Goal: Ask a question

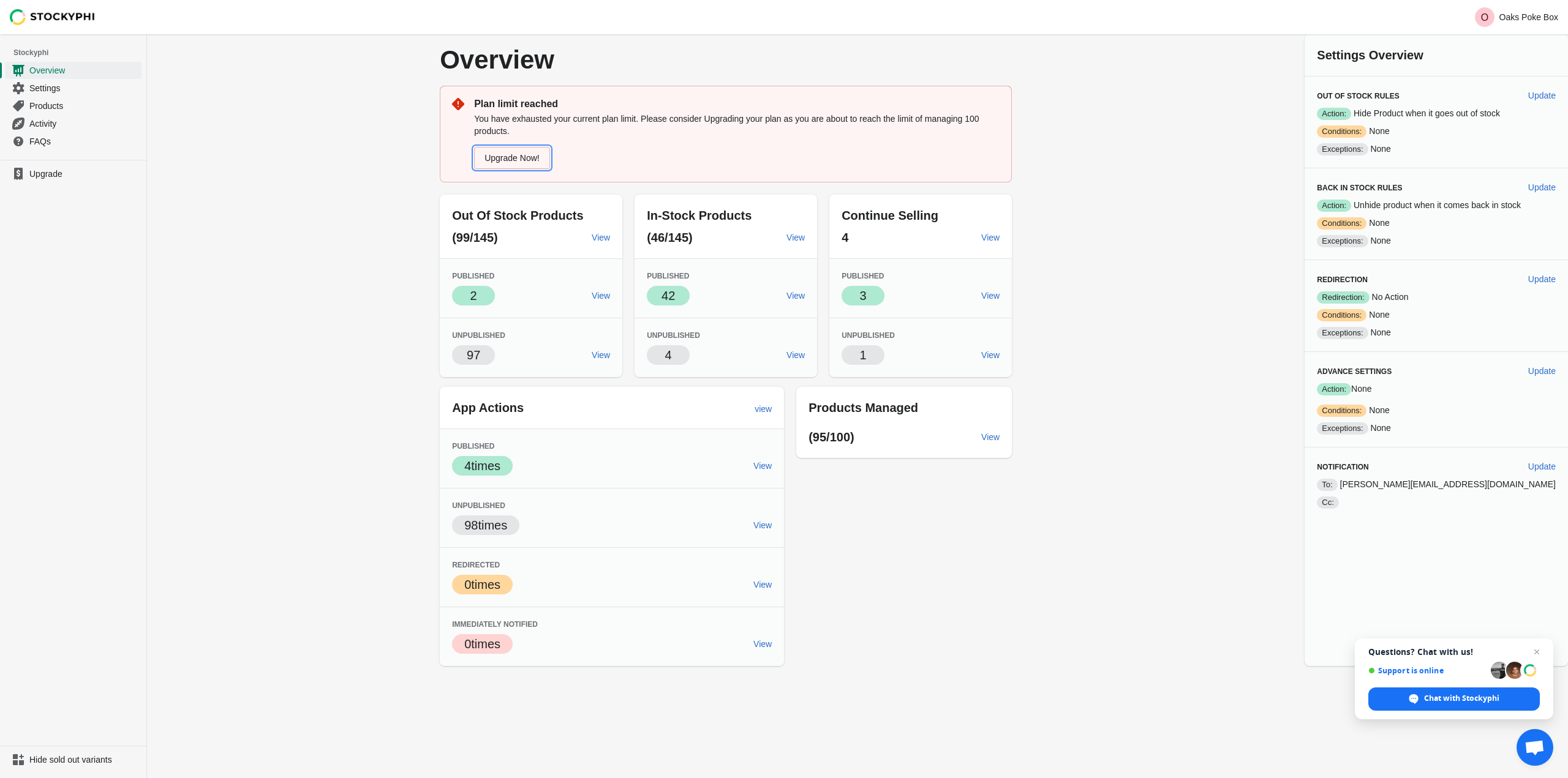
click at [539, 158] on link "Upgrade Now!" at bounding box center [512, 158] width 76 height 22
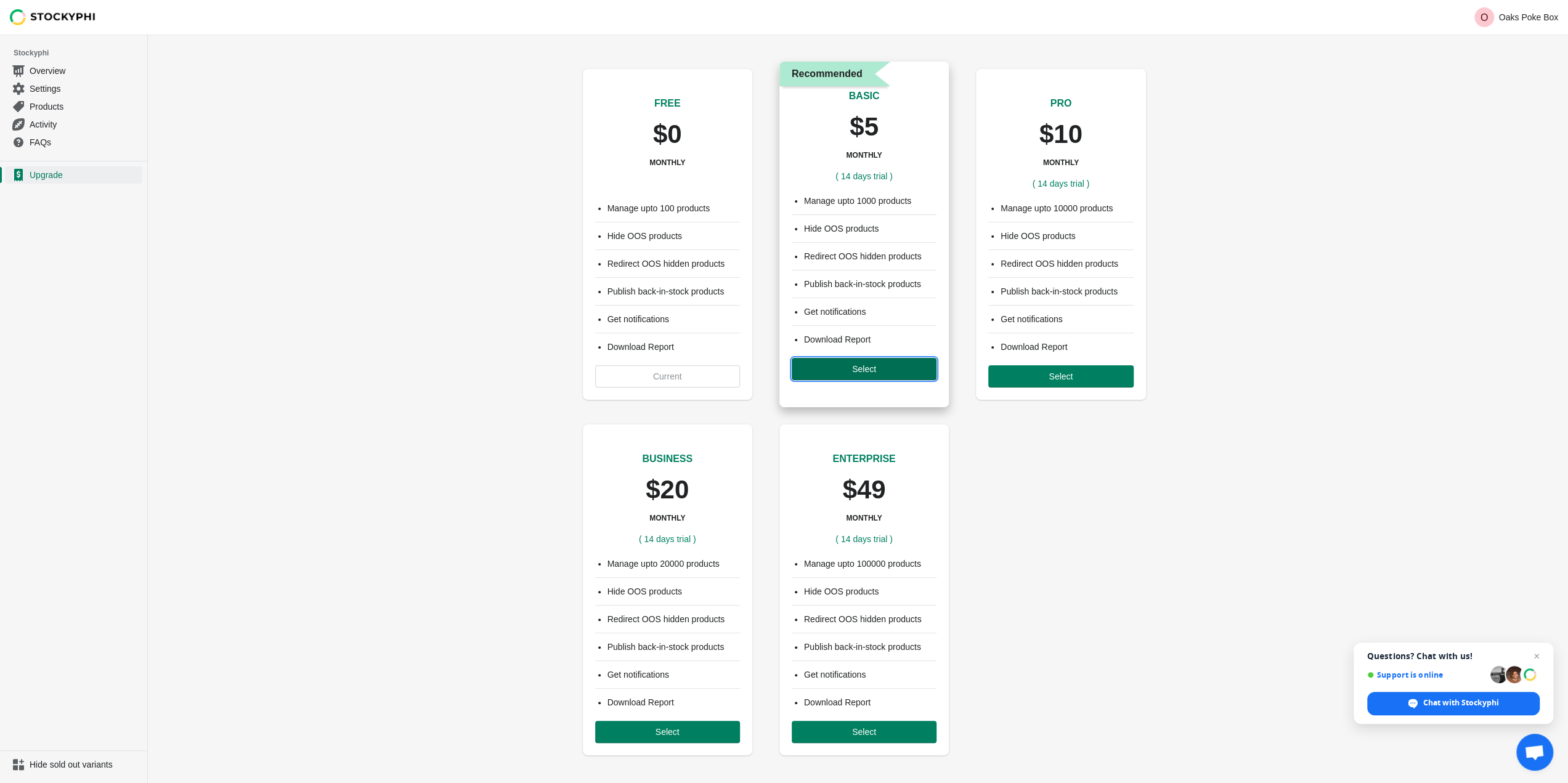
click at [884, 370] on span "Select" at bounding box center [863, 370] width 125 height 10
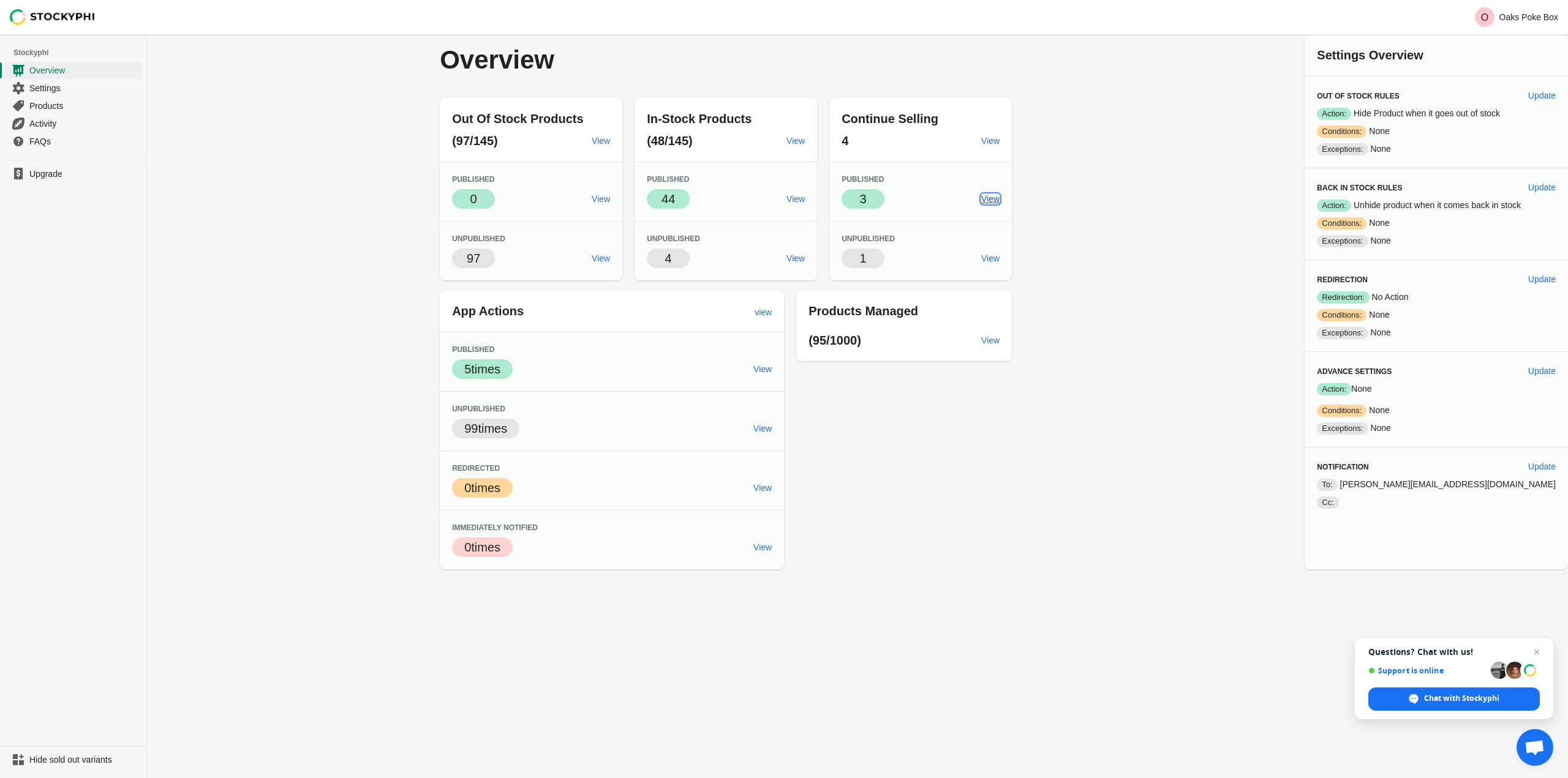
click at [999, 201] on span "View" at bounding box center [990, 199] width 19 height 10
click at [1460, 697] on span "Chat with Stockyphi" at bounding box center [1462, 699] width 75 height 11
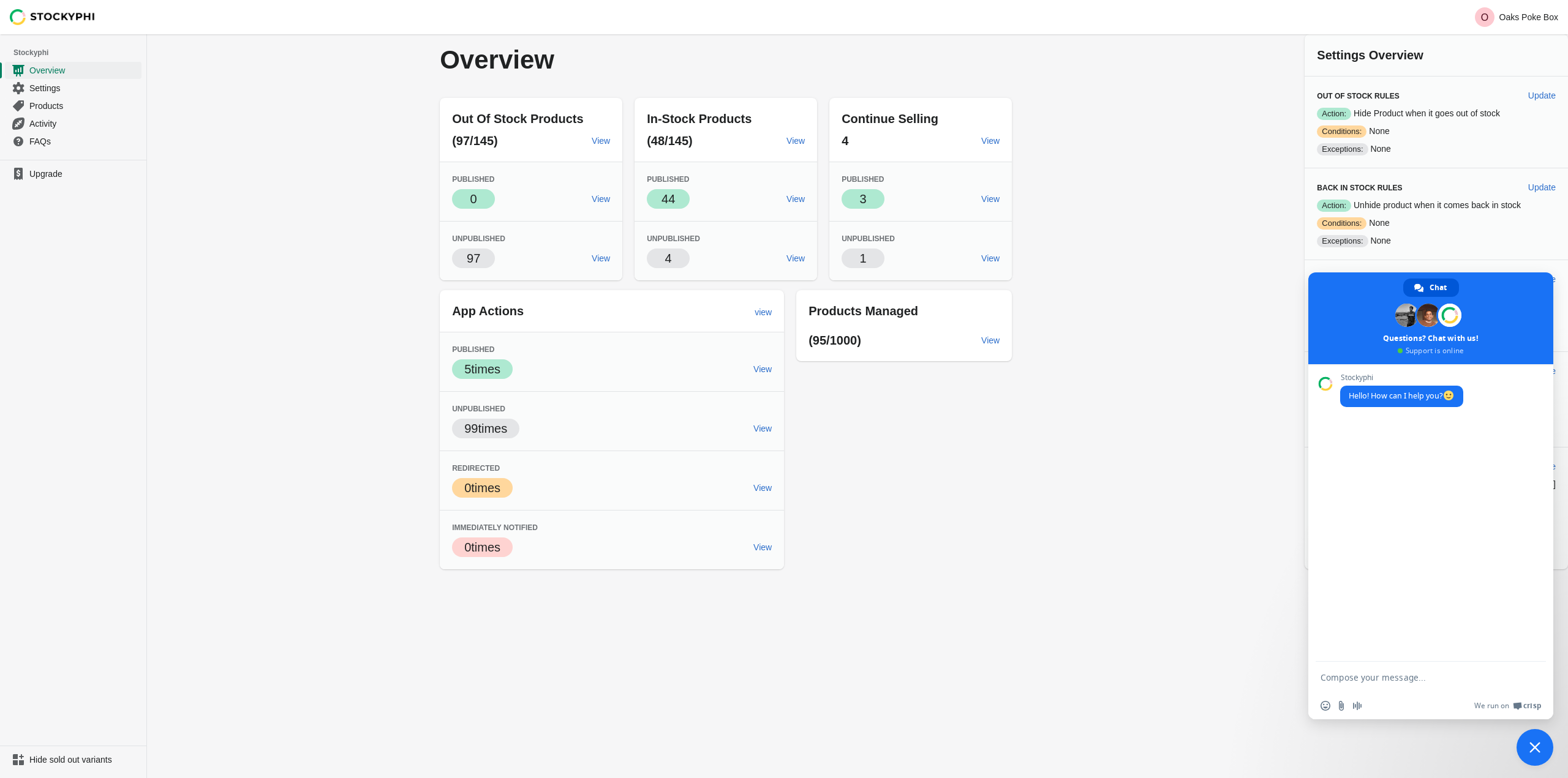
click at [1407, 686] on textarea "Compose your message..." at bounding box center [1418, 677] width 196 height 31
type textarea "I've added stock to a previously out of stock product, but stockyphi isn't publ…"
type textarea "hello?"
click at [79, 92] on span "Settings" at bounding box center [84, 88] width 109 height 12
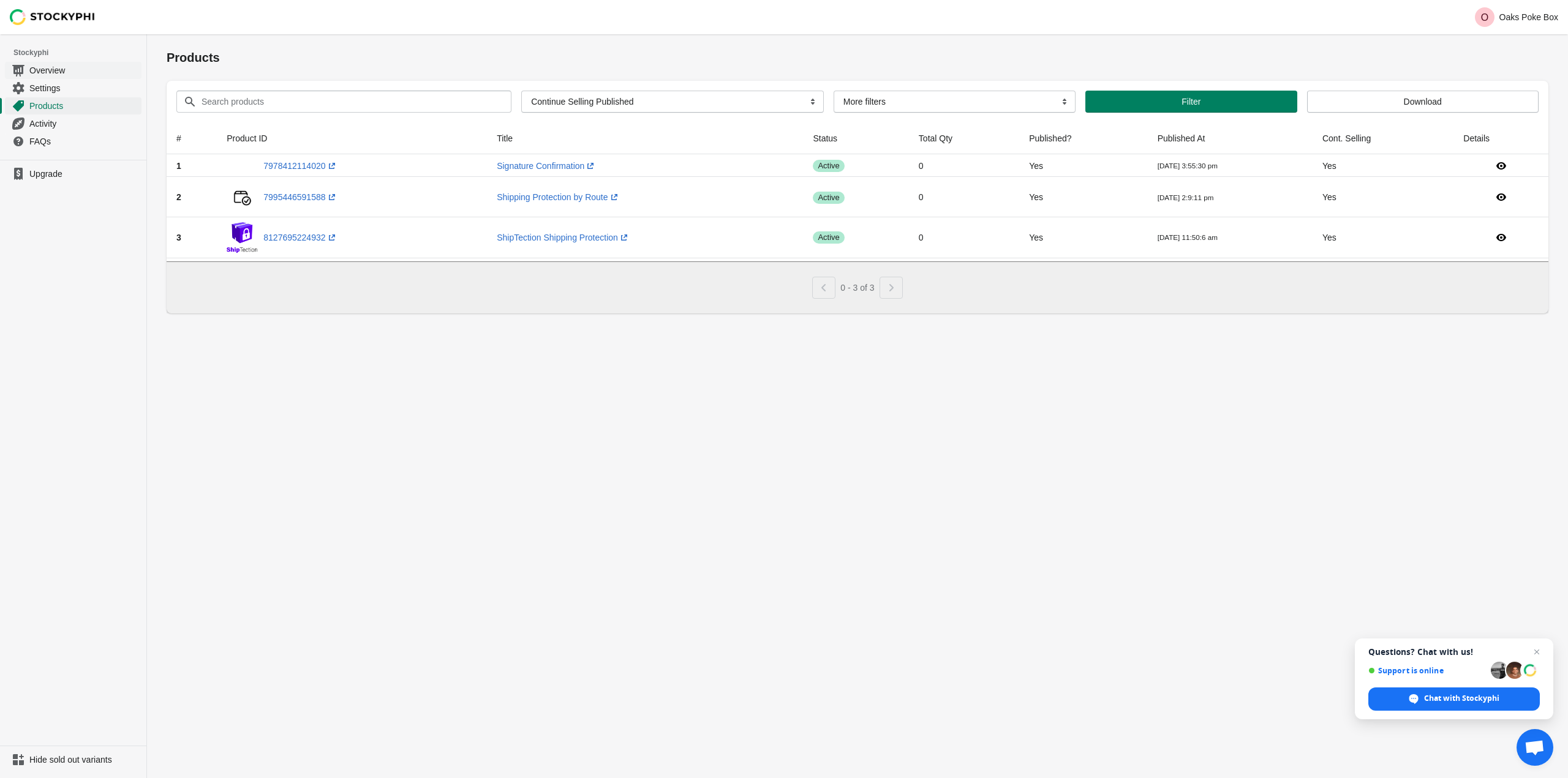
click at [58, 75] on span "Overview" at bounding box center [84, 70] width 109 height 12
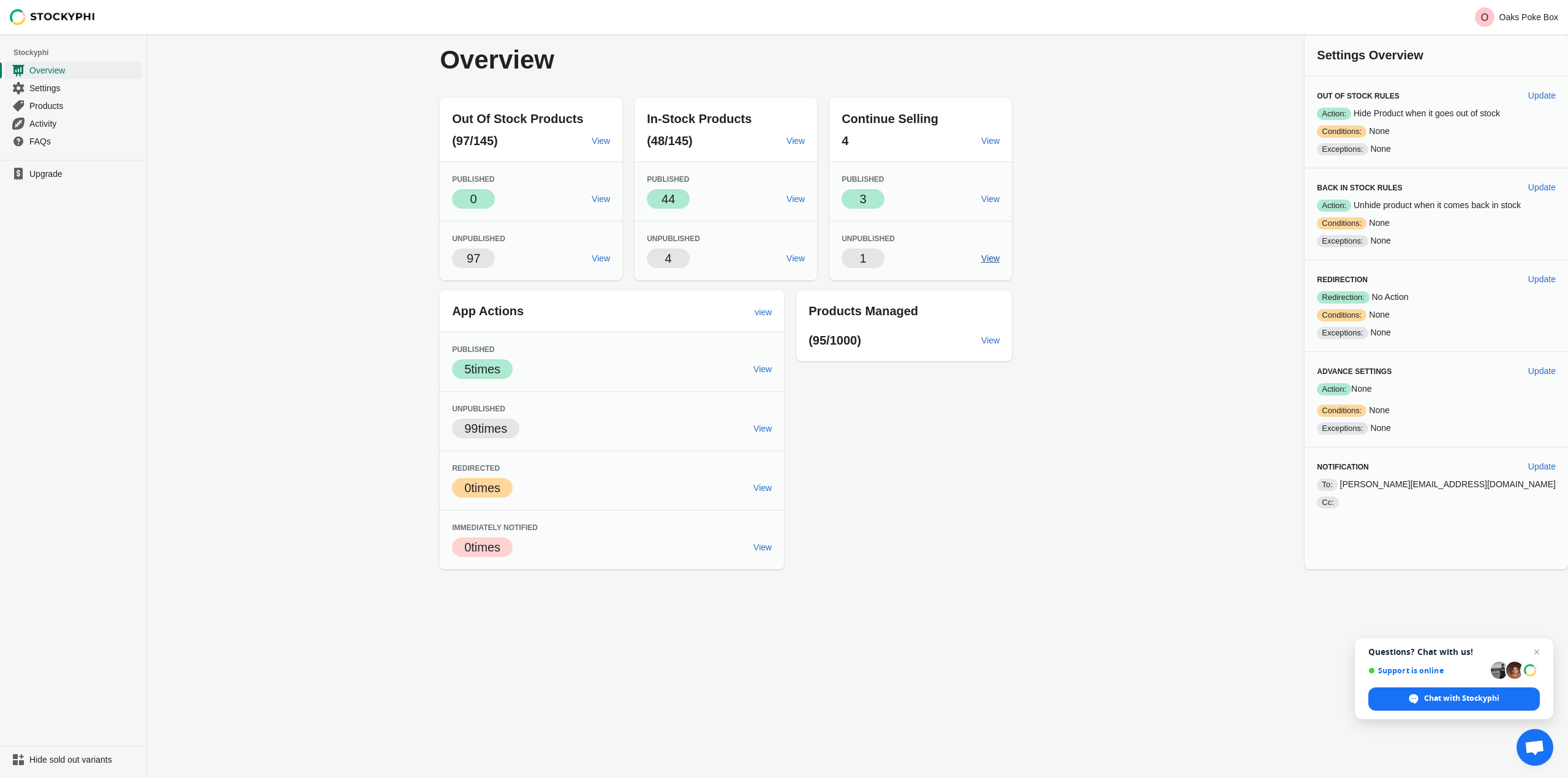
click at [999, 258] on span "View" at bounding box center [990, 259] width 19 height 10
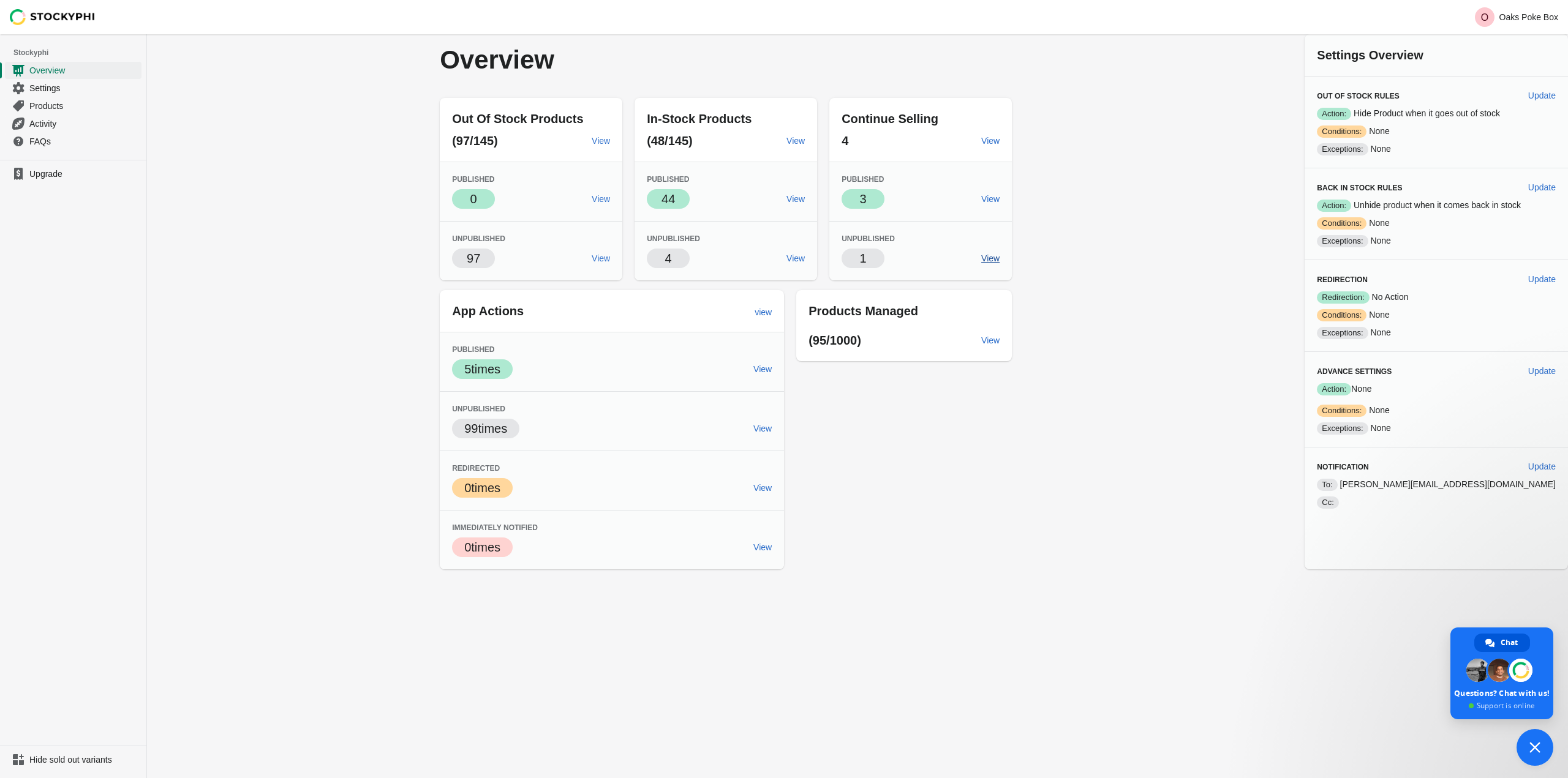
type textarea "I've added stock to a previously out of stock product, but stockyphi isn't publ…"
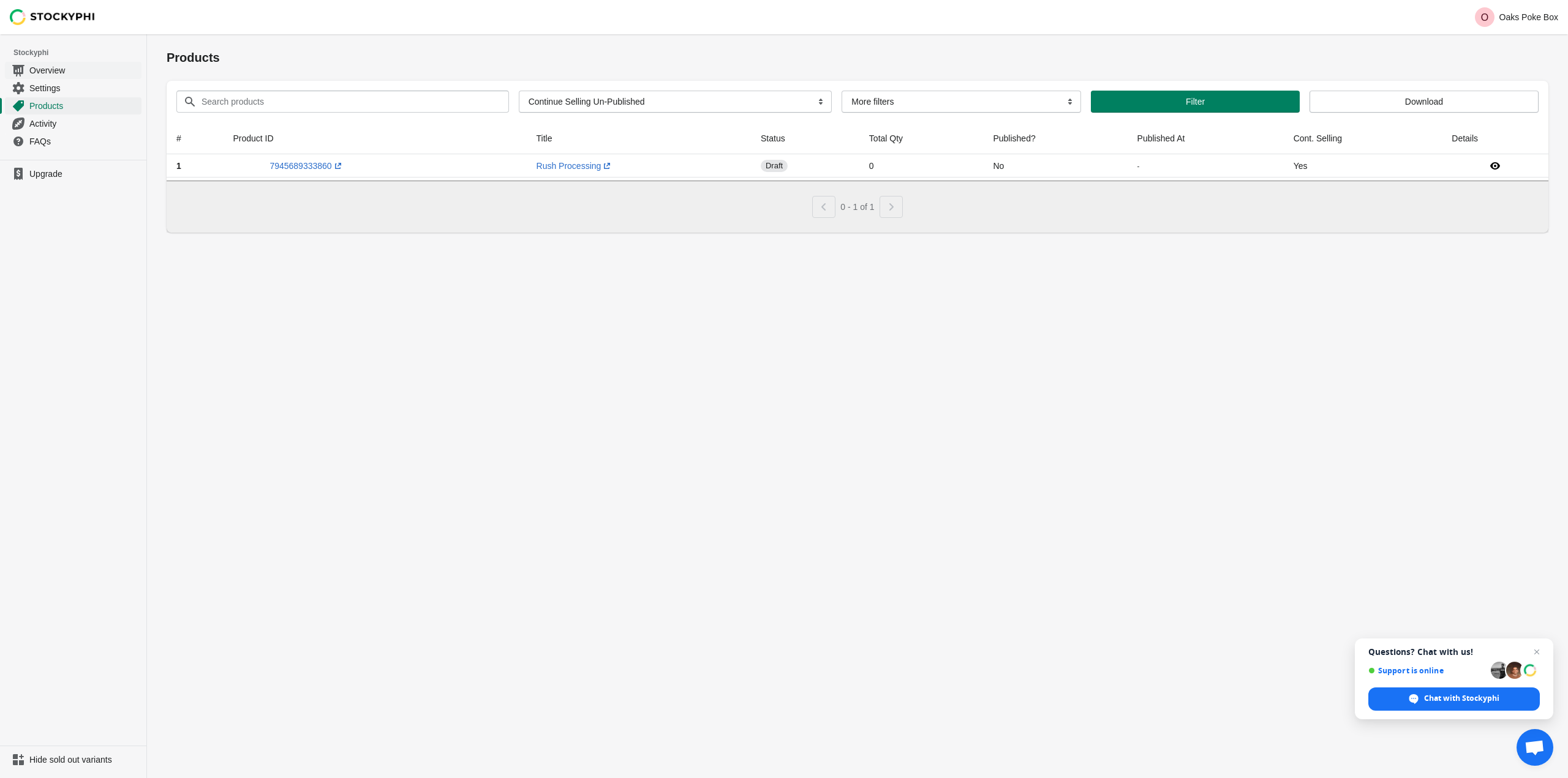
click at [43, 66] on span "Overview" at bounding box center [84, 70] width 109 height 12
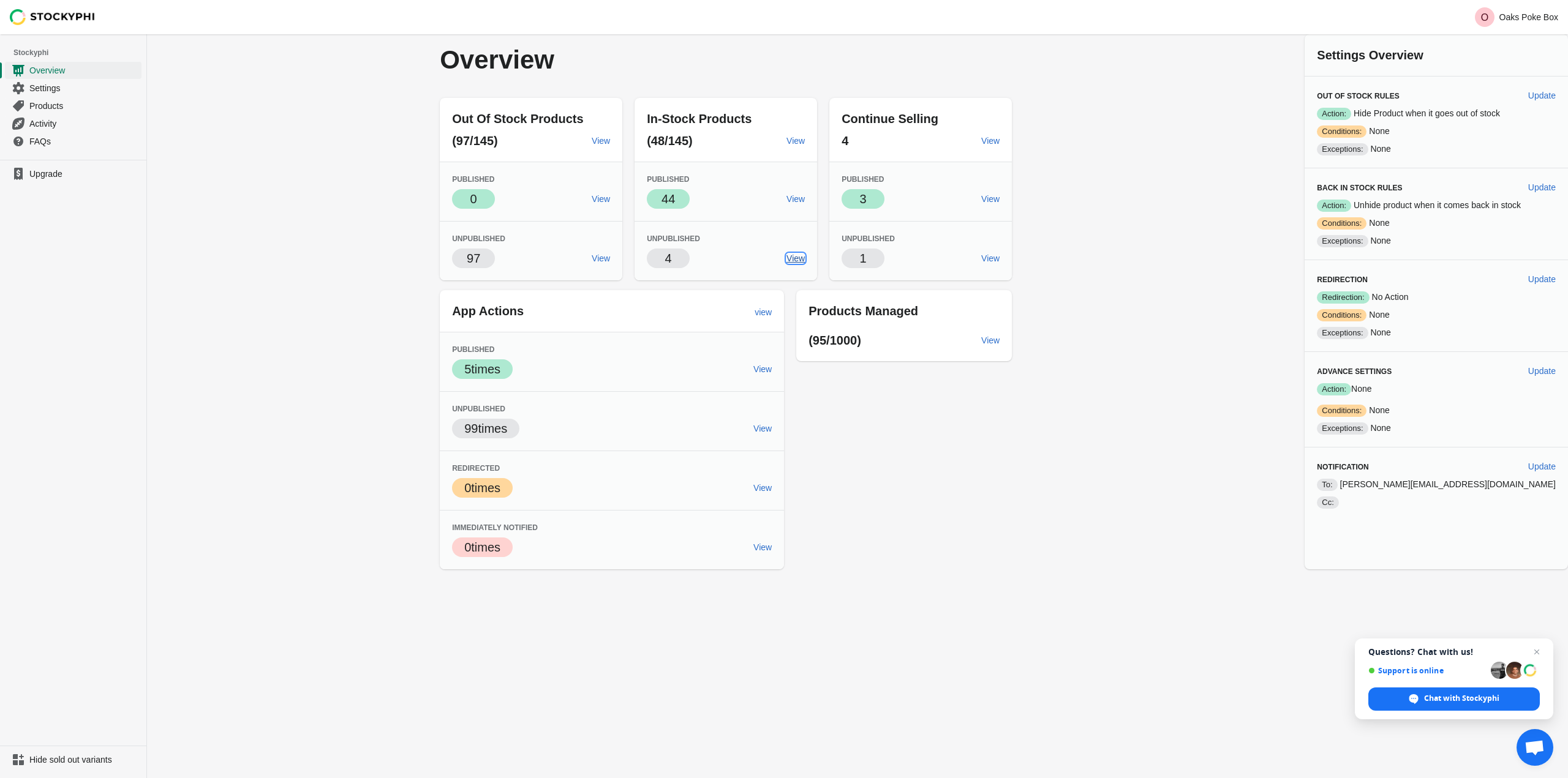
click at [805, 258] on span "View" at bounding box center [795, 259] width 19 height 10
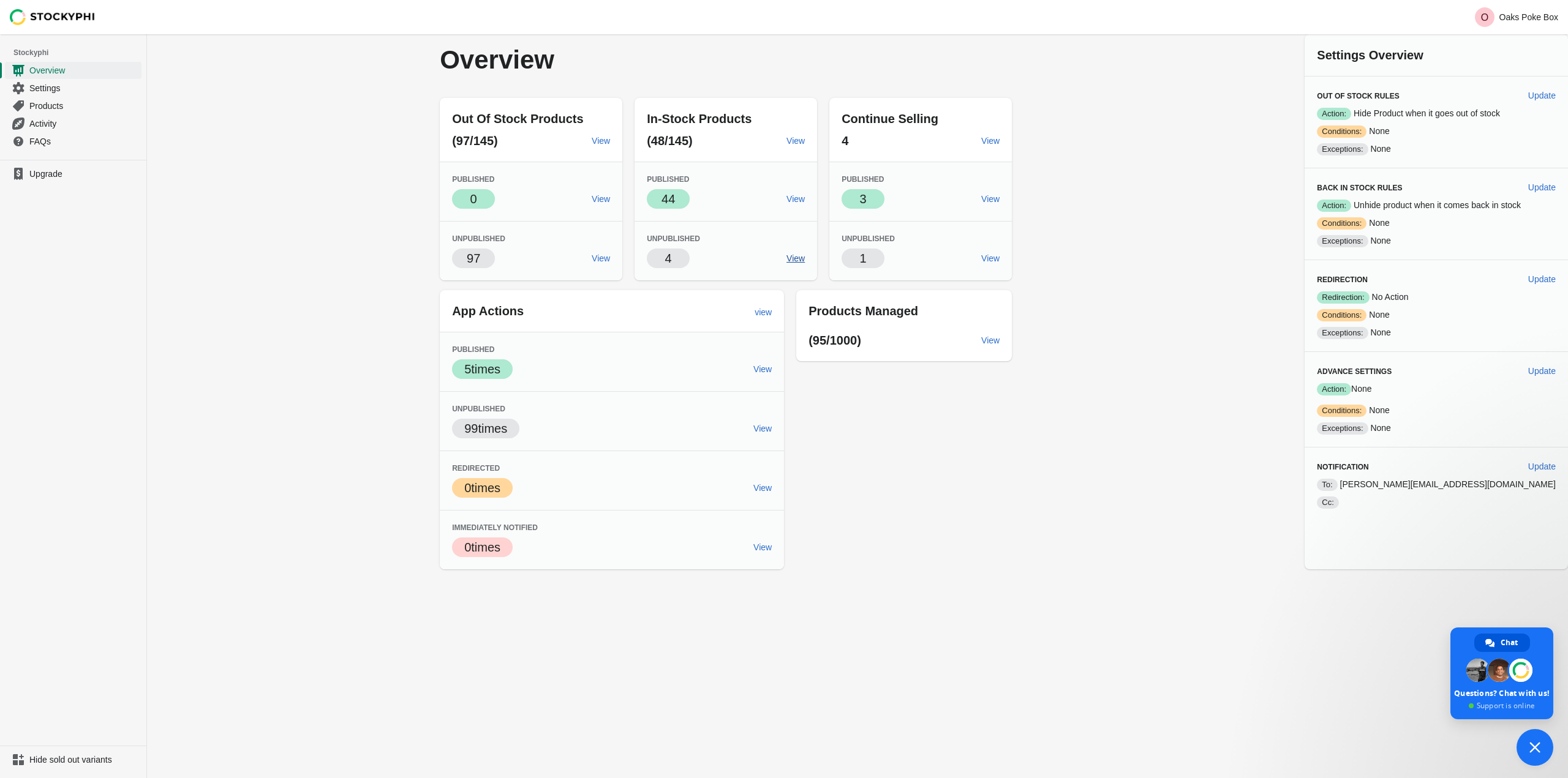
type textarea "I've added stock to a previously out of stock product, but stockyphi isn't publ…"
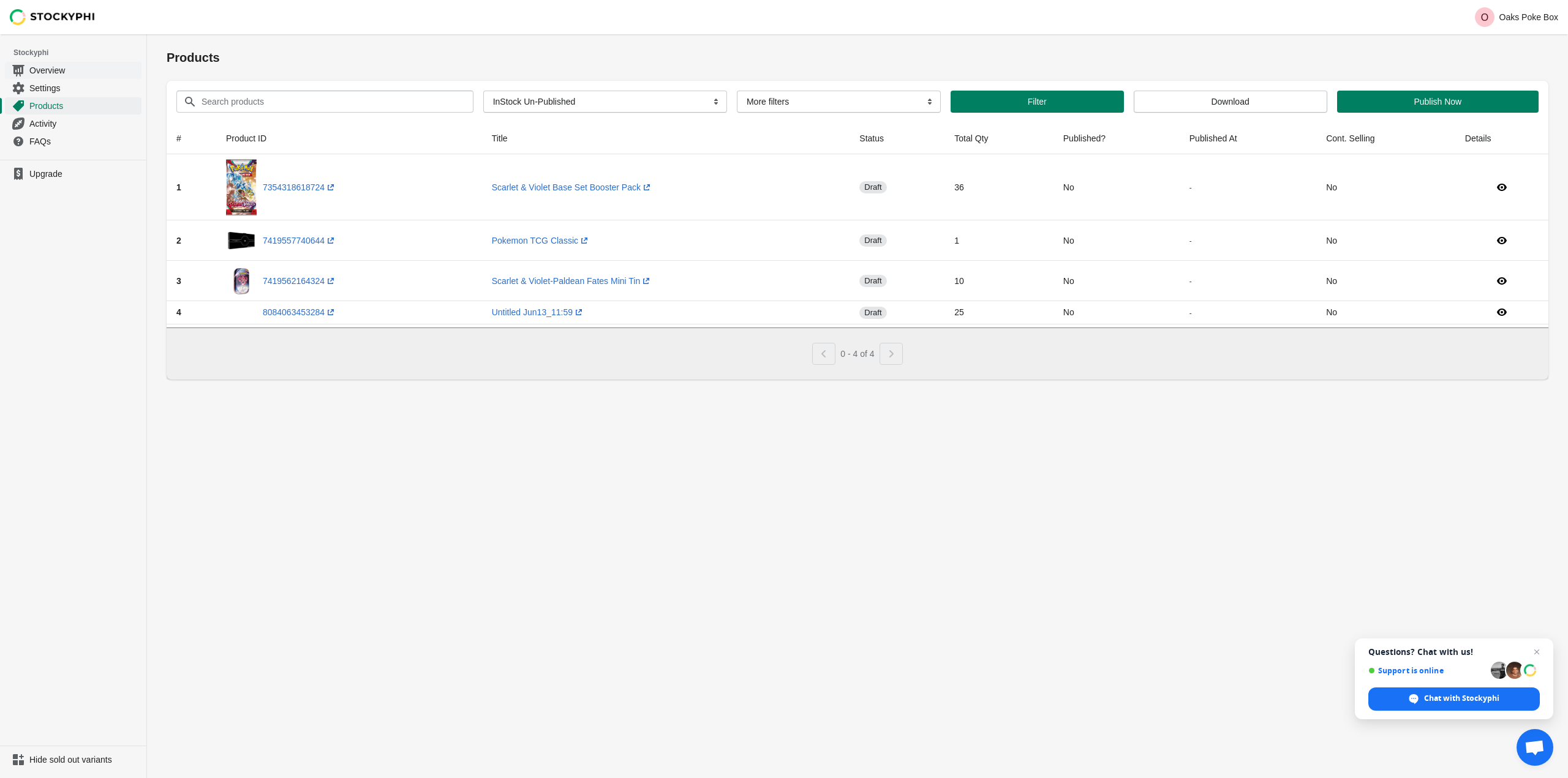
click at [48, 76] on span "Overview" at bounding box center [84, 70] width 109 height 12
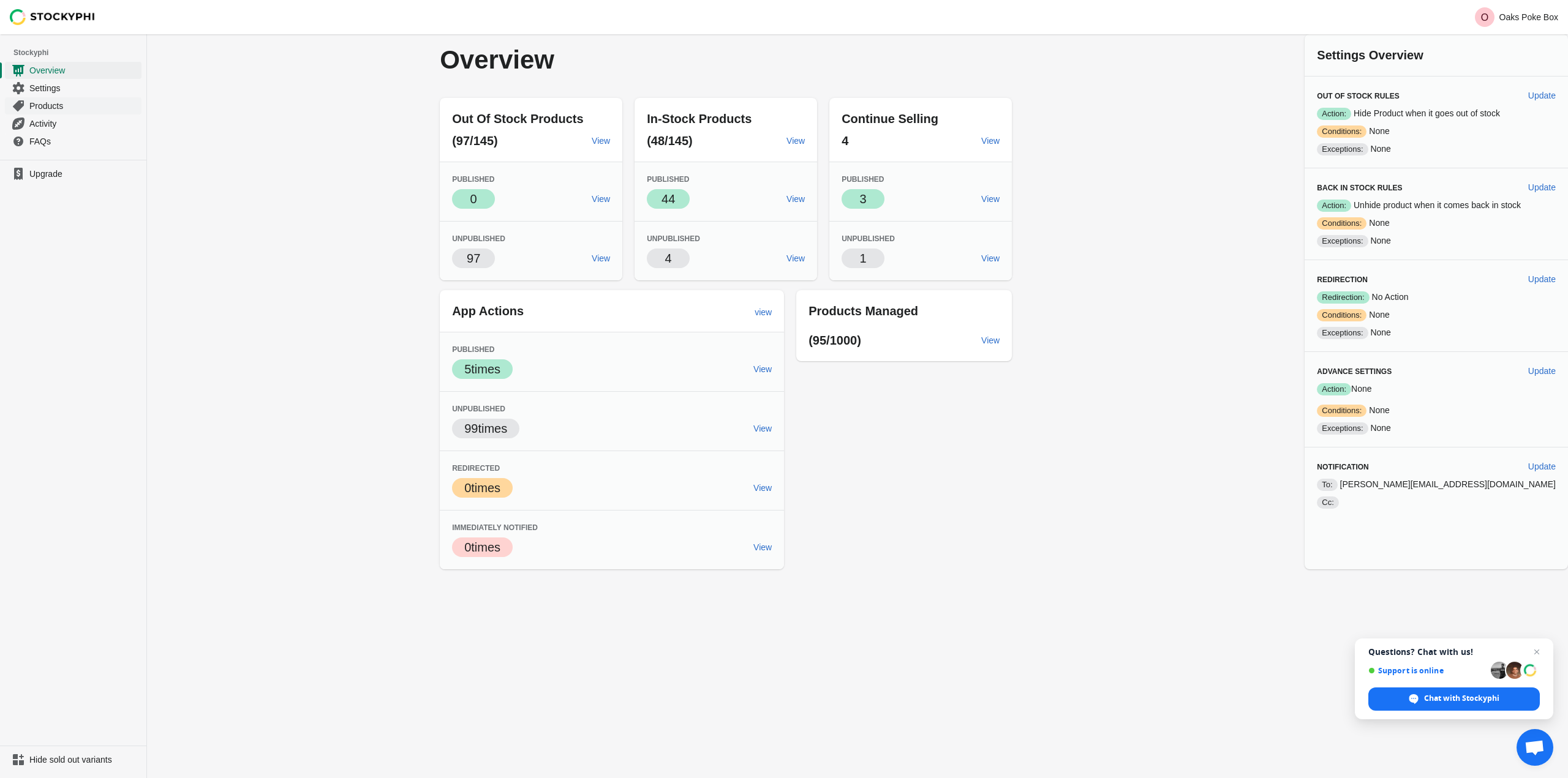
click at [87, 111] on span "Products" at bounding box center [84, 106] width 109 height 12
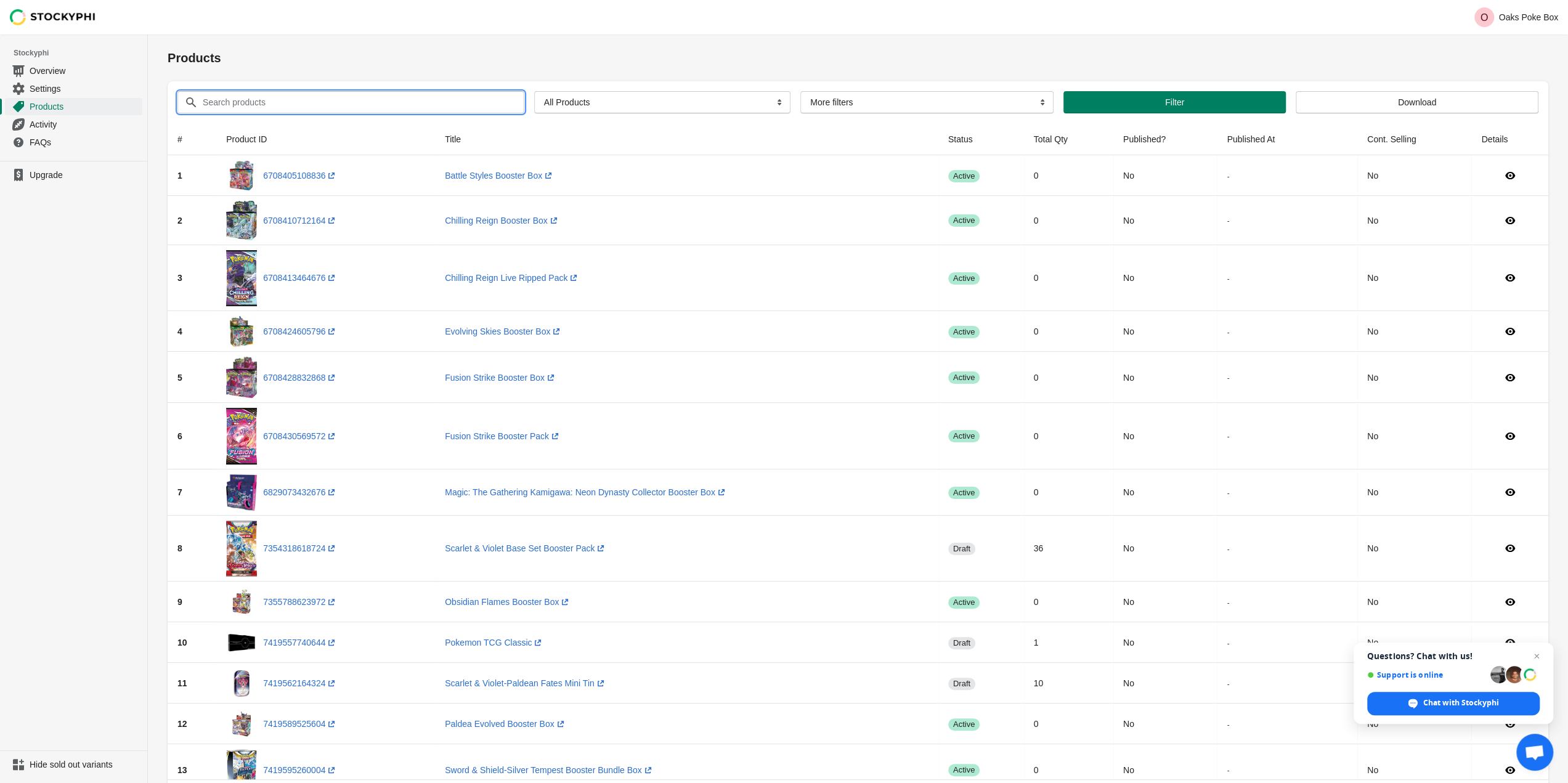
click at [338, 102] on input "Search products" at bounding box center [351, 102] width 300 height 22
type input "kamigawa"
click at [168, 35] on button "Submit" at bounding box center [185, 41] width 35 height 13
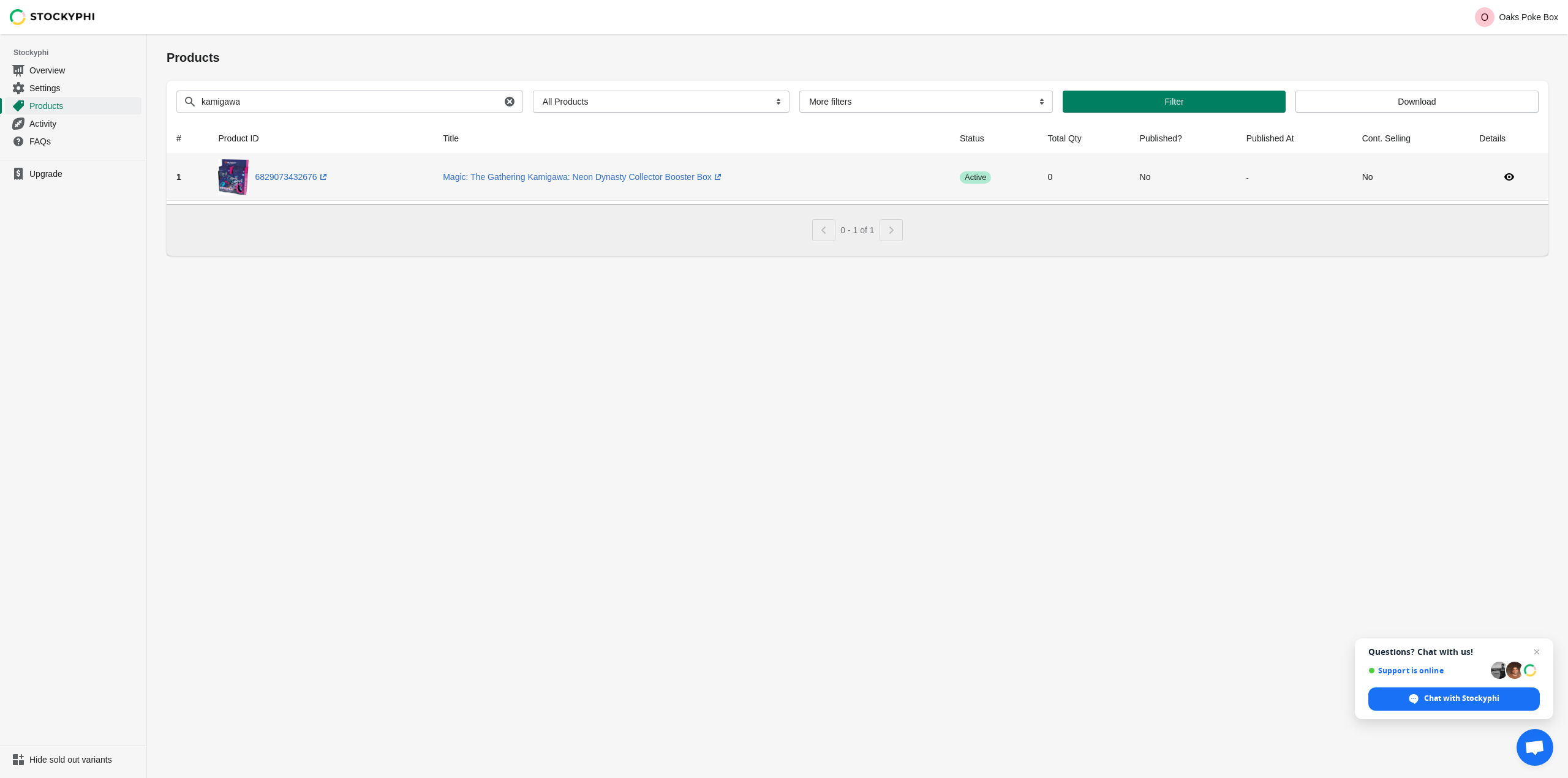
click at [1141, 175] on td "No" at bounding box center [1183, 178] width 106 height 46
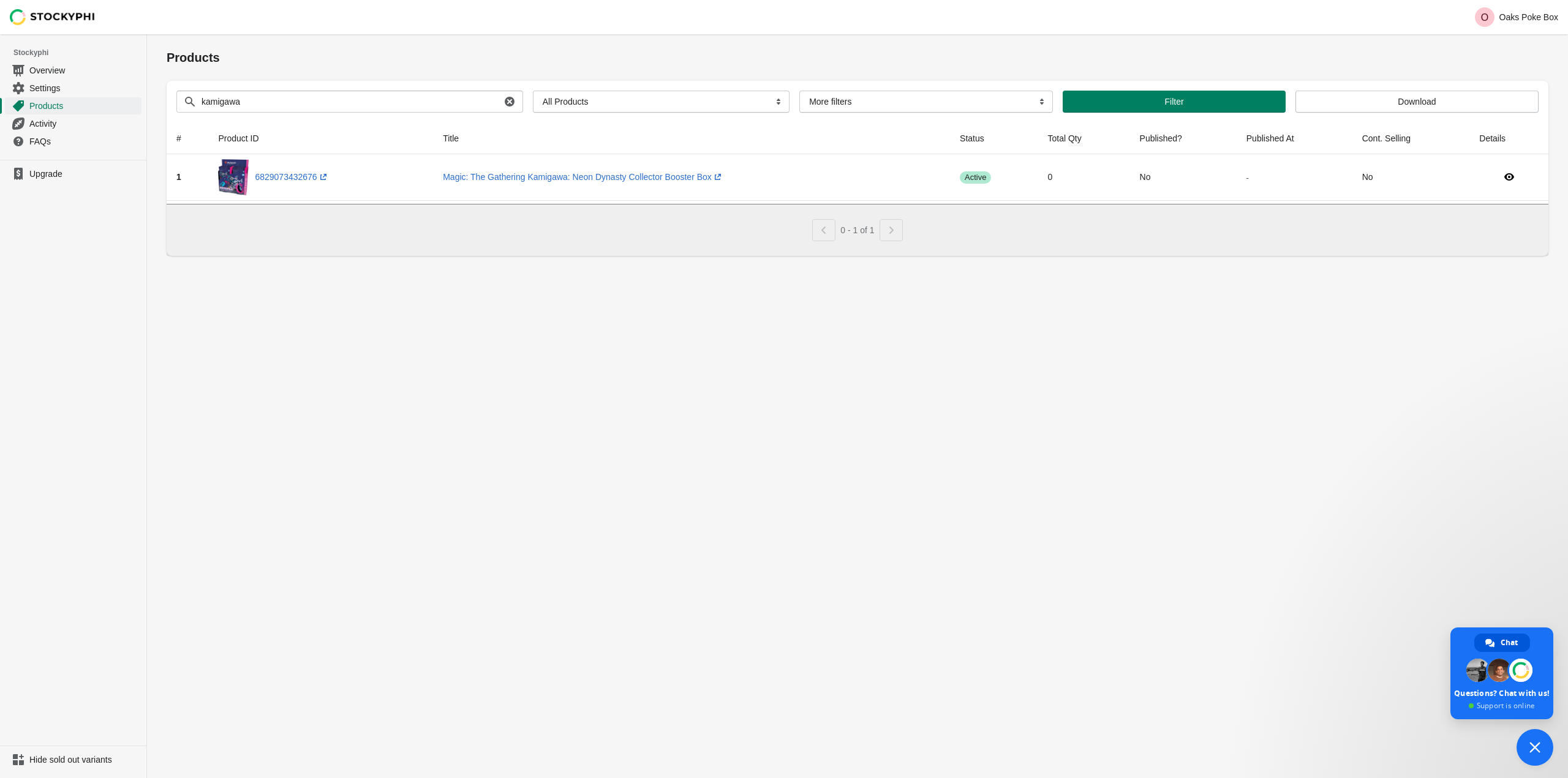
type textarea "I've added stock to a previously out of stock product, but stockyphi isn't publ…"
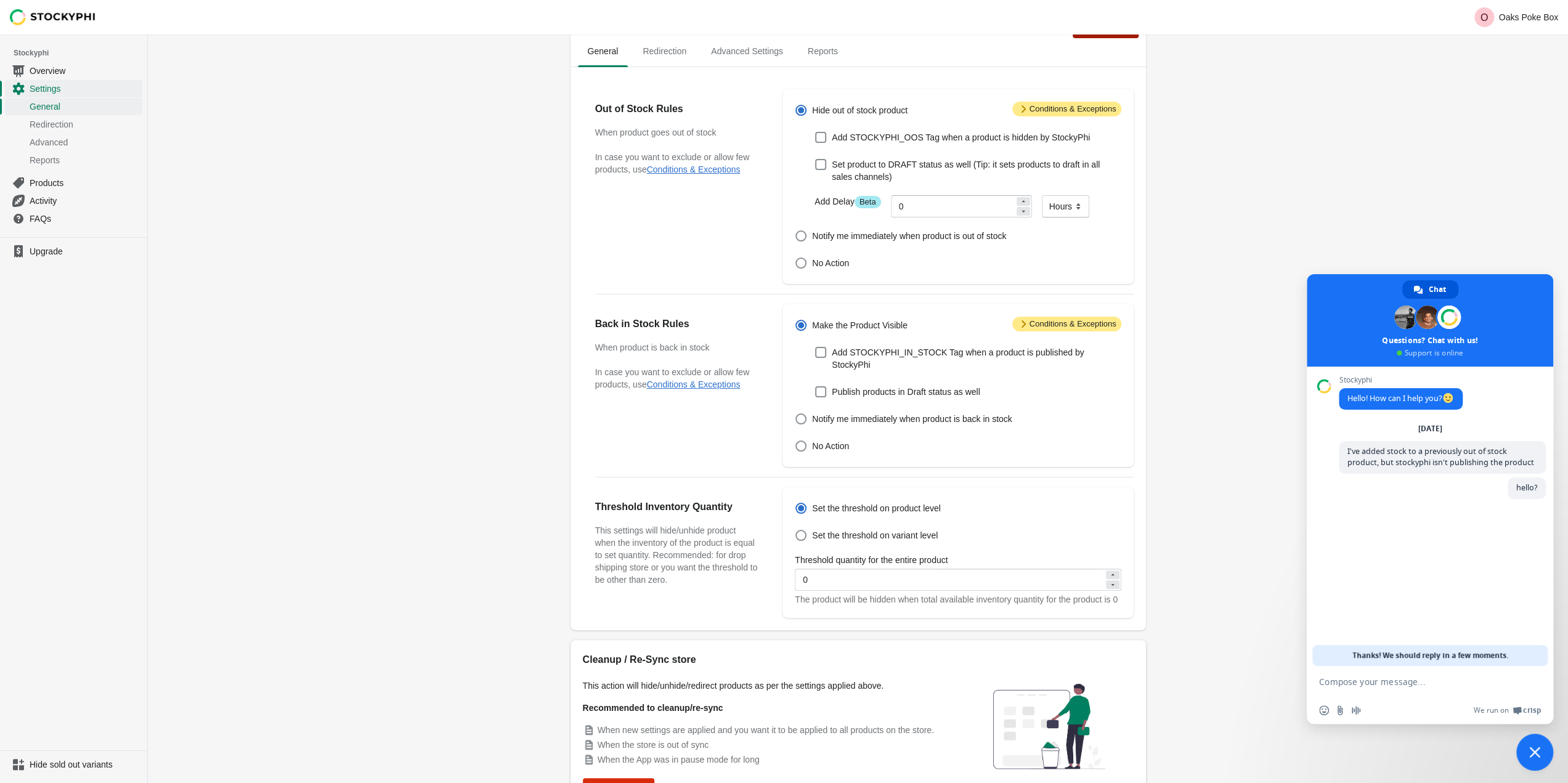
scroll to position [115, 0]
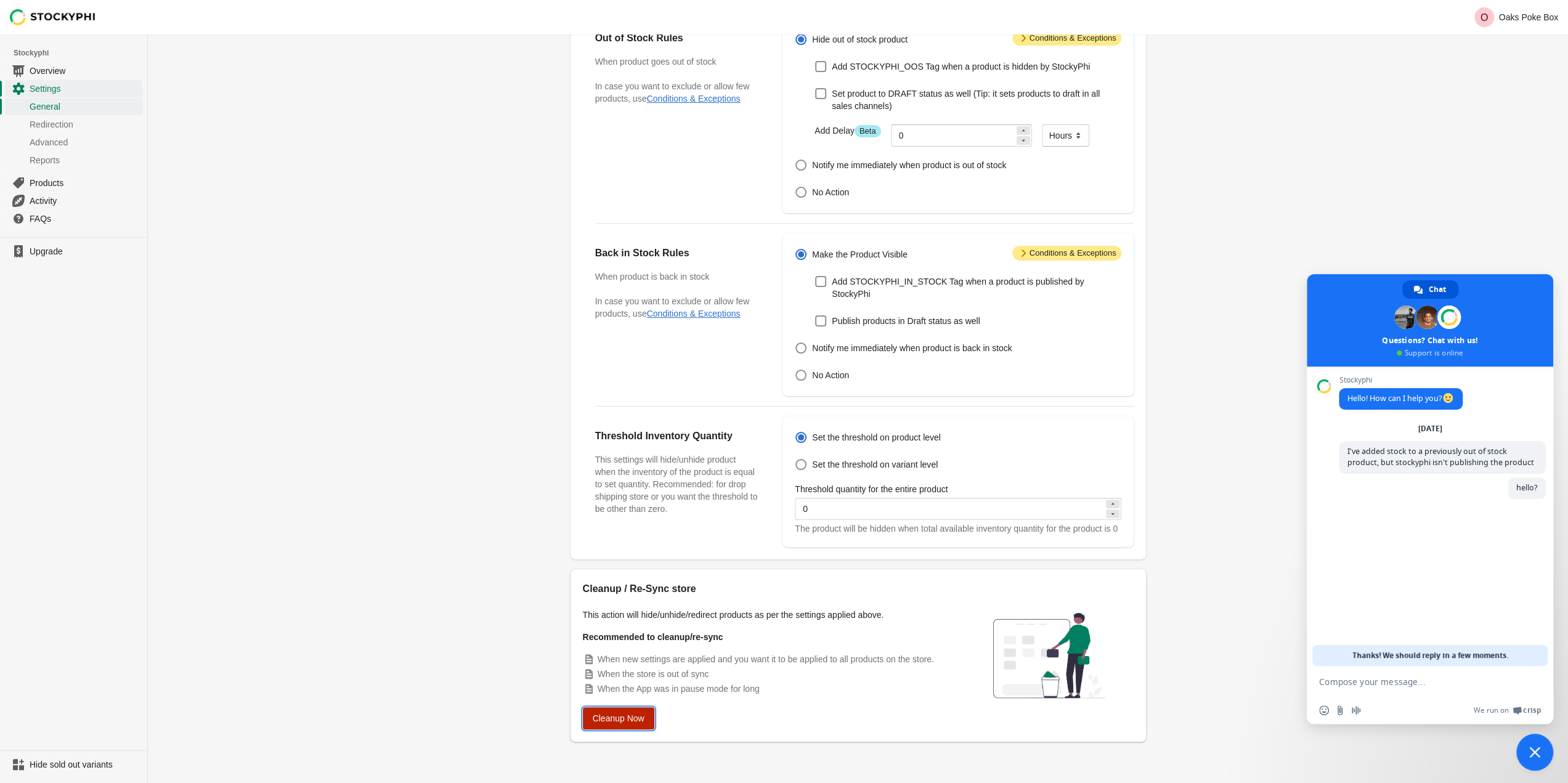
click at [623, 714] on span "Cleanup Now" at bounding box center [619, 719] width 52 height 10
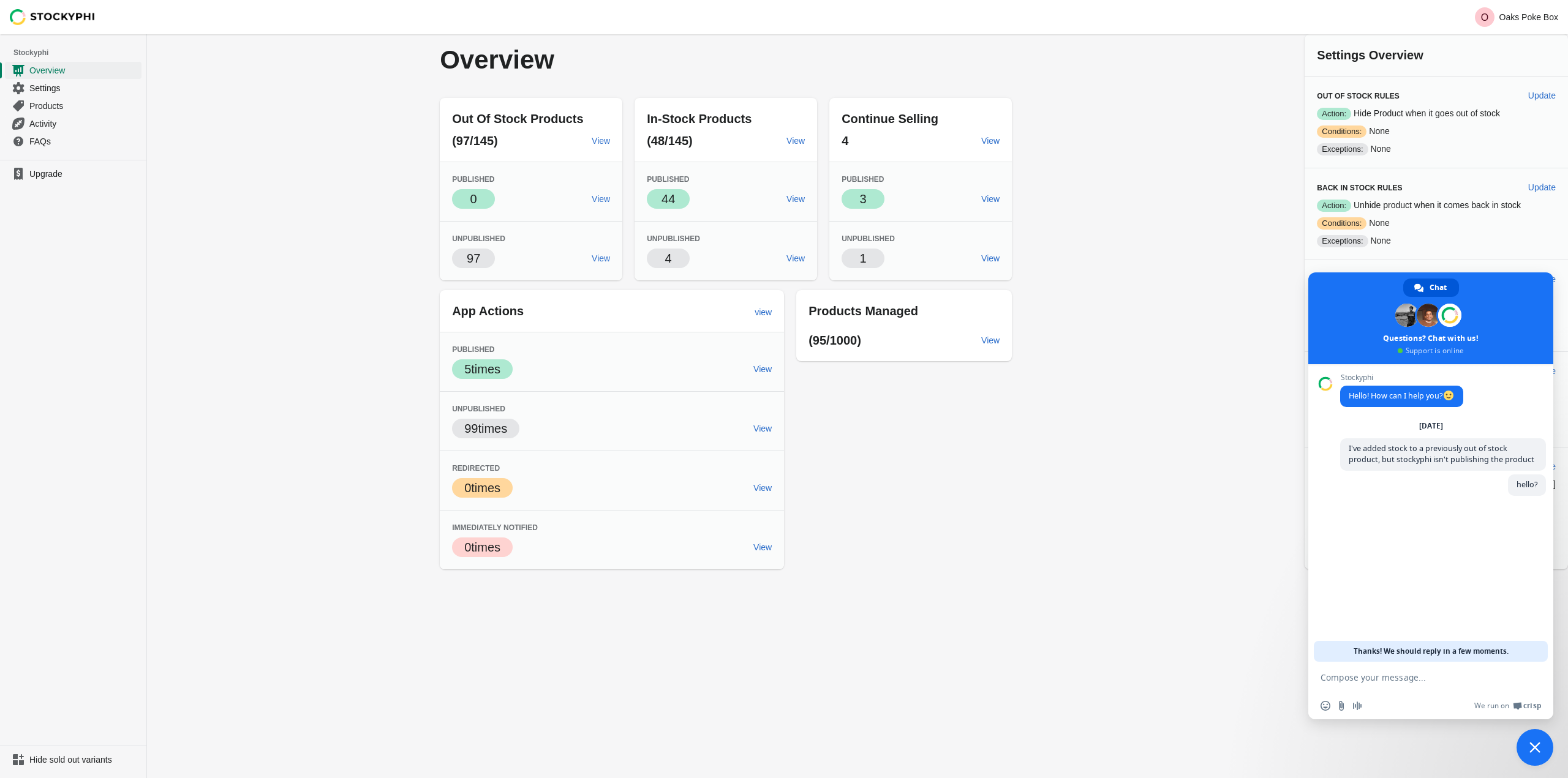
click at [1455, 673] on textarea "Compose your message..." at bounding box center [1418, 677] width 196 height 31
type textarea "never mind, I figured it out myself"
click at [1538, 749] on span "Close chat" at bounding box center [1534, 747] width 11 height 11
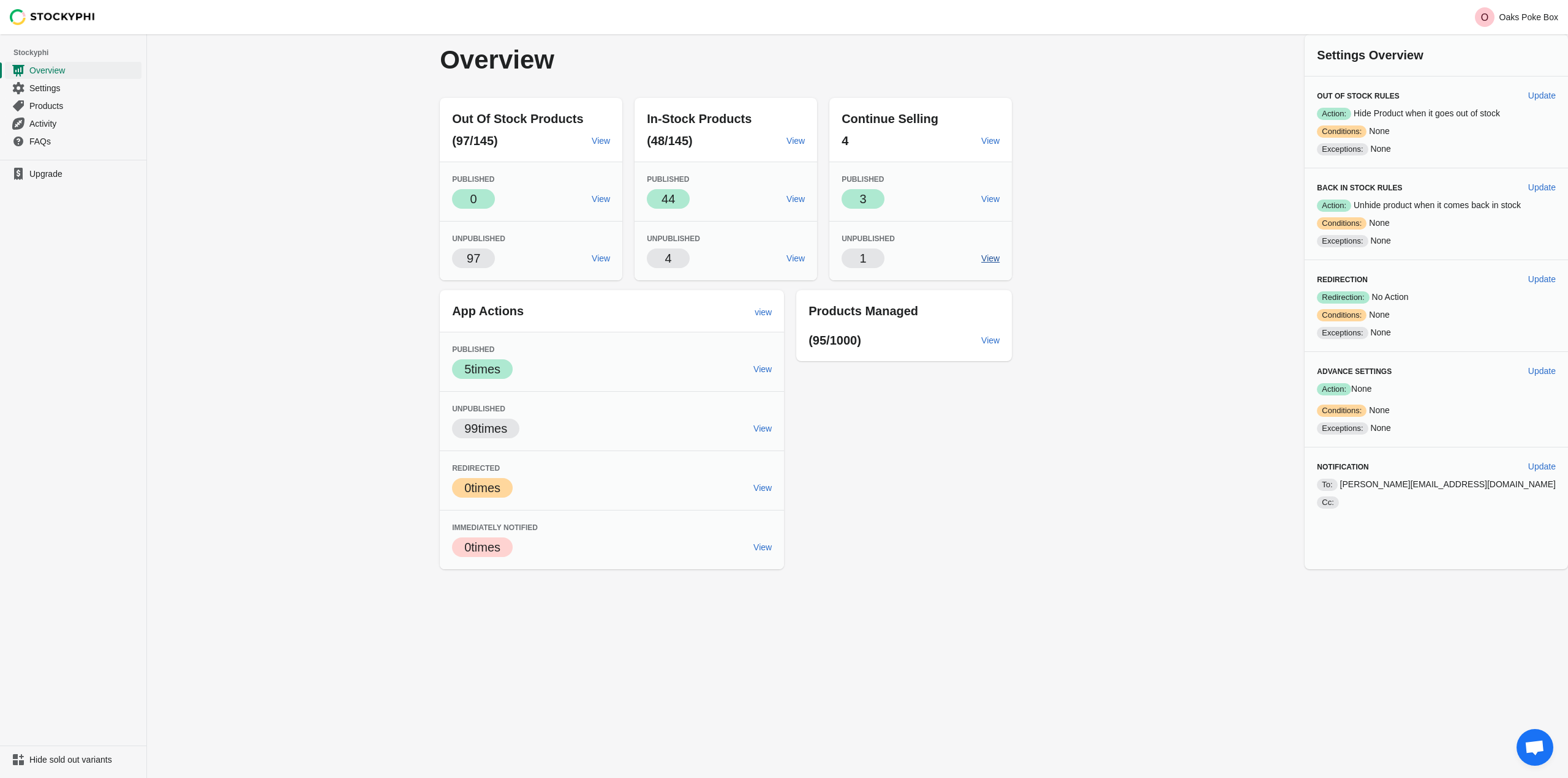
click at [999, 254] on span "View" at bounding box center [990, 259] width 19 height 10
